Goal: Information Seeking & Learning: Learn about a topic

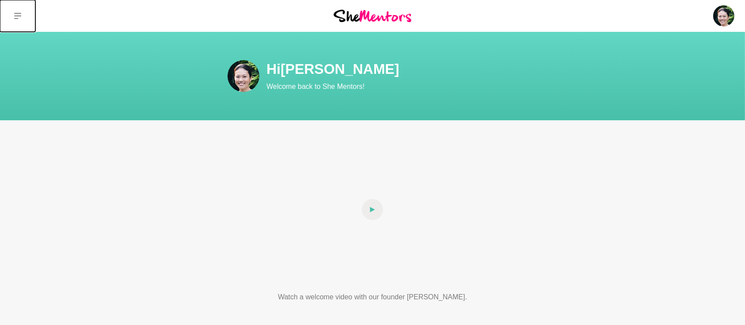
click at [18, 13] on icon at bounding box center [17, 16] width 7 height 6
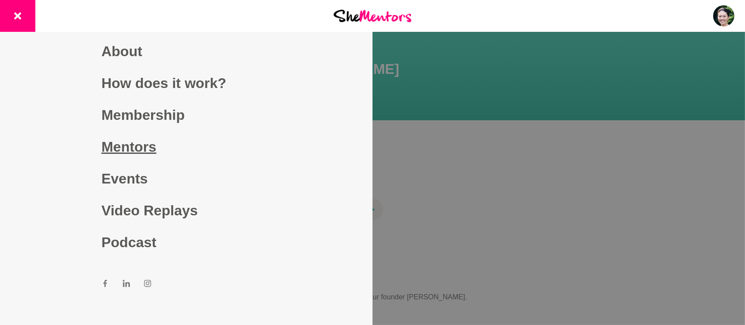
click at [131, 151] on link "Mentors" at bounding box center [187, 147] width 170 height 32
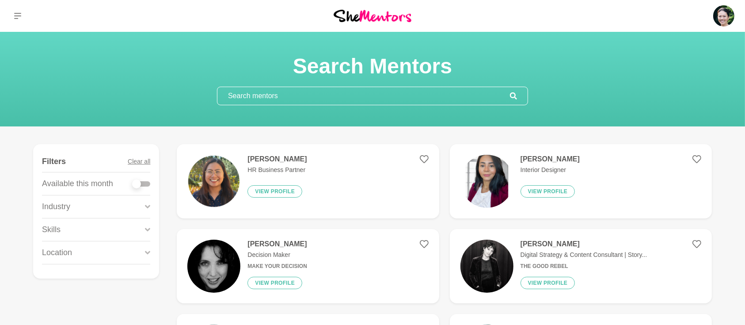
click at [303, 98] on input "text" at bounding box center [363, 96] width 292 height 18
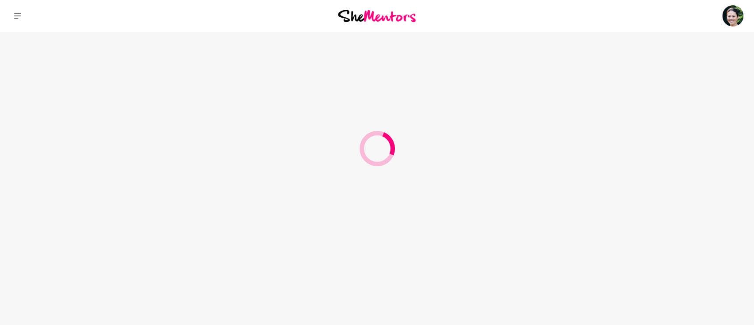
type input "Natalia"
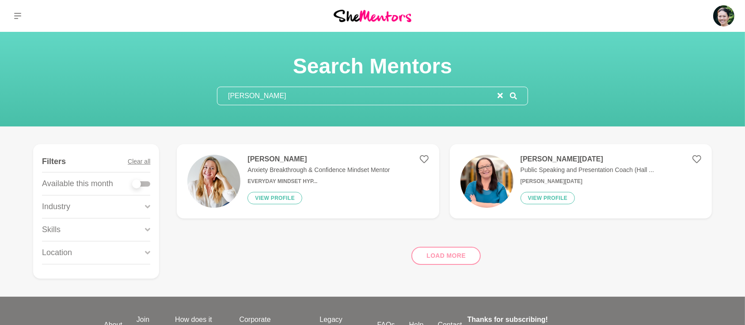
click at [284, 161] on h4 "[PERSON_NAME]" at bounding box center [318, 159] width 142 height 9
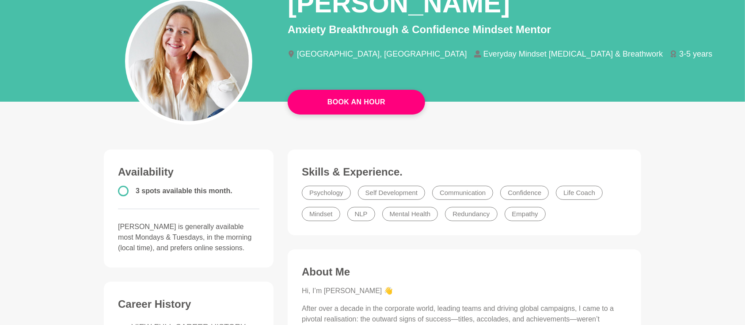
scroll to position [196, 0]
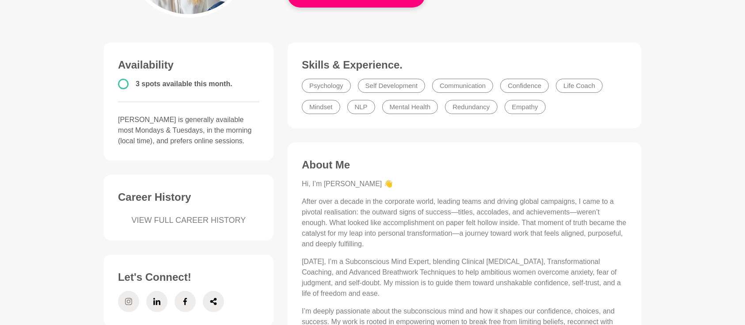
click at [124, 302] on span at bounding box center [128, 301] width 21 height 21
click at [149, 302] on span at bounding box center [156, 301] width 21 height 21
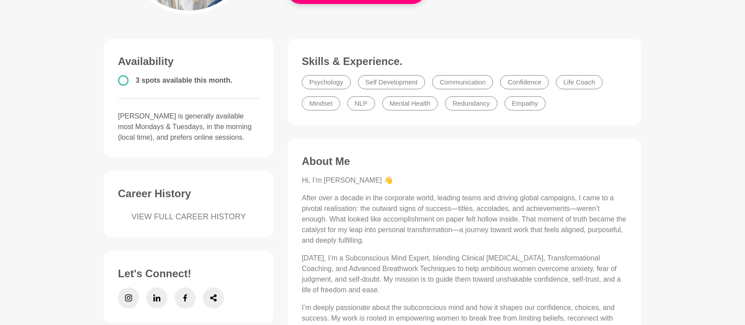
scroll to position [353, 0]
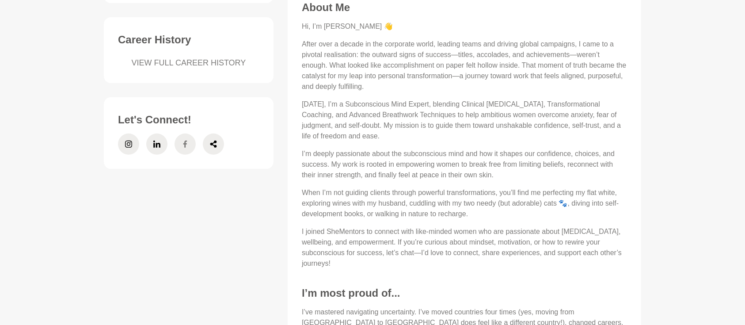
click at [189, 148] on span at bounding box center [185, 143] width 21 height 21
click at [212, 139] on icon at bounding box center [213, 143] width 7 height 21
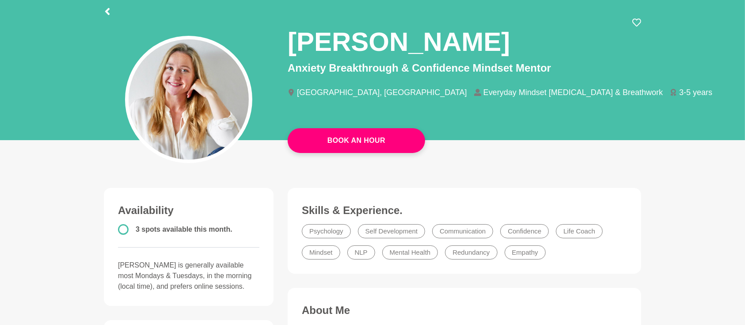
scroll to position [39, 0]
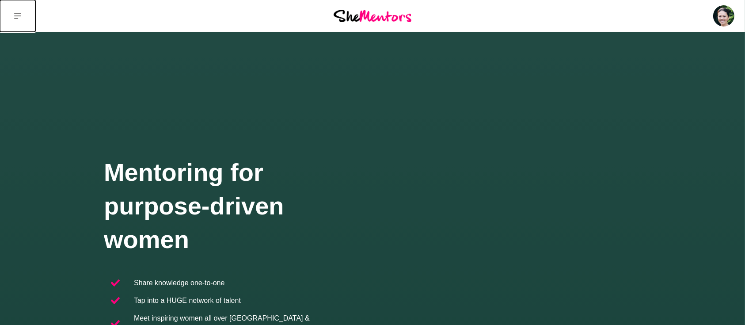
click at [20, 15] on icon at bounding box center [17, 16] width 7 height 6
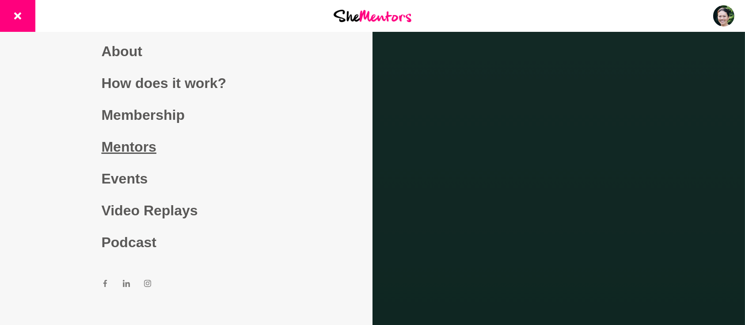
click at [122, 147] on link "Mentors" at bounding box center [187, 147] width 170 height 32
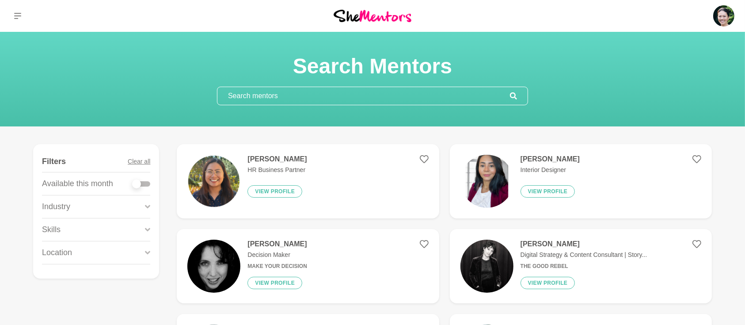
click at [261, 97] on input "text" at bounding box center [363, 96] width 292 height 18
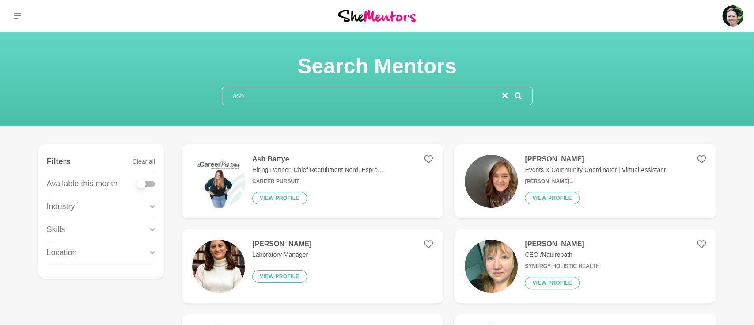
type input "ash"
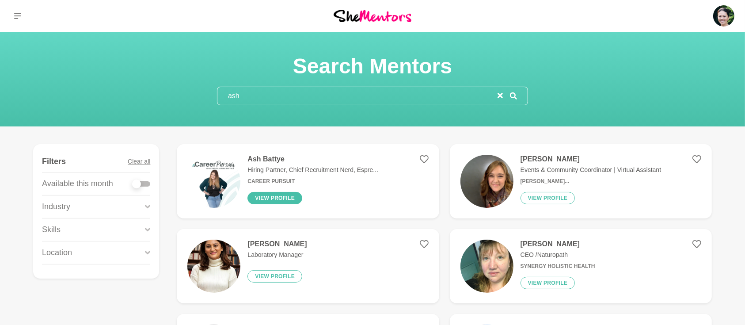
click at [273, 200] on button "View profile" at bounding box center [274, 198] width 55 height 12
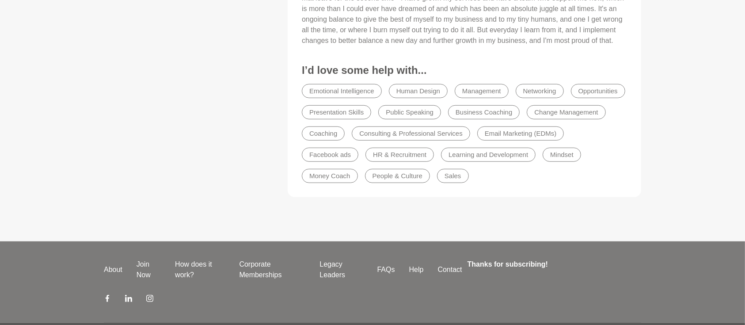
scroll to position [710, 0]
